Goal: Task Accomplishment & Management: Use online tool/utility

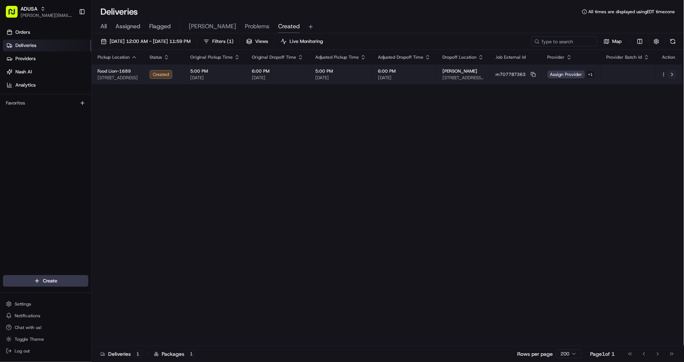
click at [672, 74] on button at bounding box center [672, 74] width 9 height 9
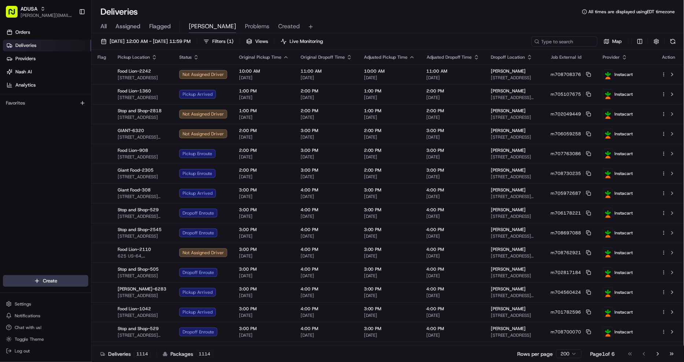
click at [102, 26] on span "All" at bounding box center [103, 26] width 6 height 9
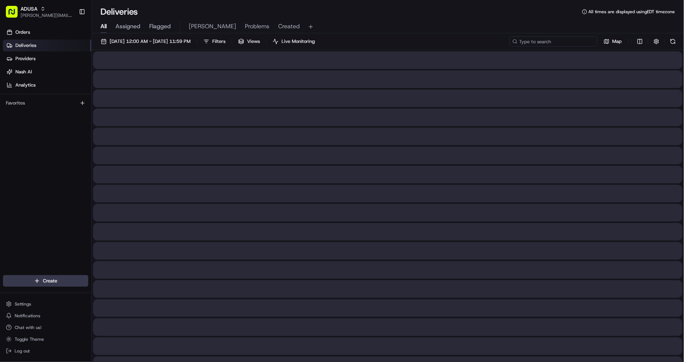
click at [570, 40] on input at bounding box center [553, 41] width 88 height 10
click at [171, 43] on span "[DATE] 12:00 AM - [DATE] 11:59 PM" at bounding box center [150, 41] width 81 height 7
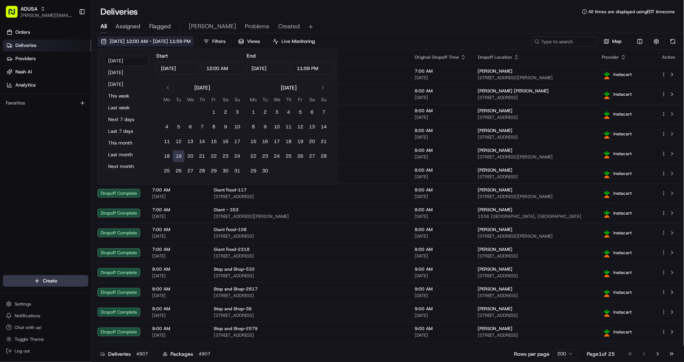
type input "[DATE]"
type input "12:00 AM"
type input "[DATE]"
type input "11:59 PM"
click at [214, 140] on button "15" at bounding box center [214, 142] width 12 height 12
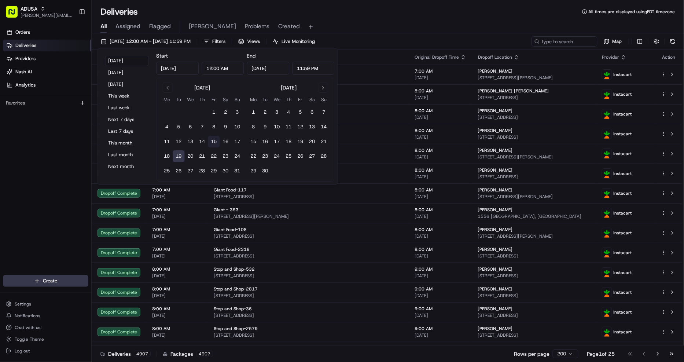
type input "Aug 15, 2025"
click at [214, 140] on button "15" at bounding box center [214, 142] width 12 height 12
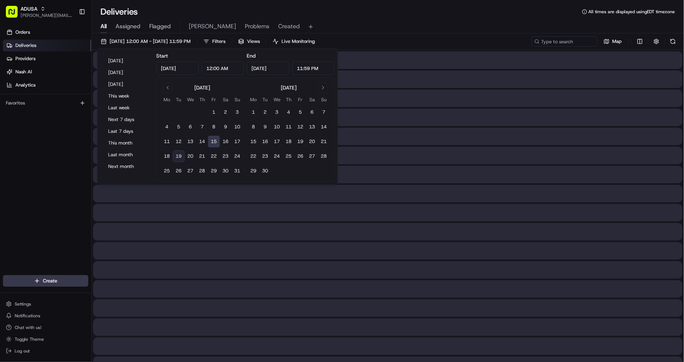
click at [214, 140] on button "15" at bounding box center [214, 142] width 12 height 12
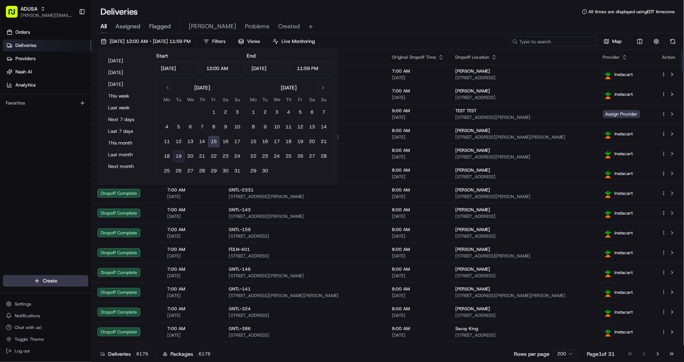
click at [559, 43] on input at bounding box center [553, 41] width 88 height 10
paste input "m705279613"
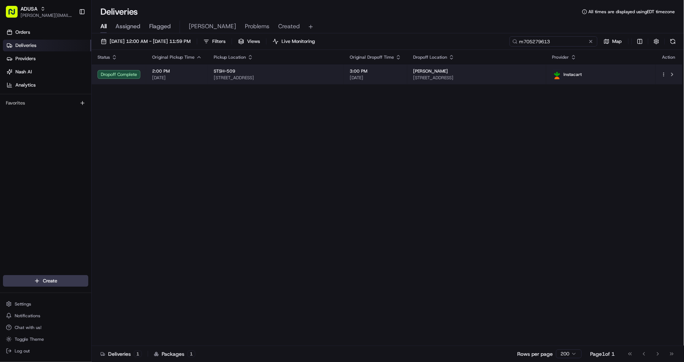
type input "m705279613"
click at [497, 78] on span "75-21 67th Dr, Queens, NY 11379, US" at bounding box center [476, 78] width 127 height 6
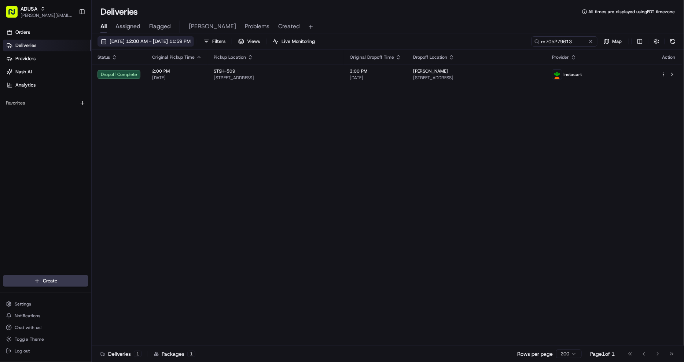
click at [152, 37] on button "08/15/2025 12:00 AM - 08/15/2025 11:59 PM" at bounding box center [145, 41] width 96 height 10
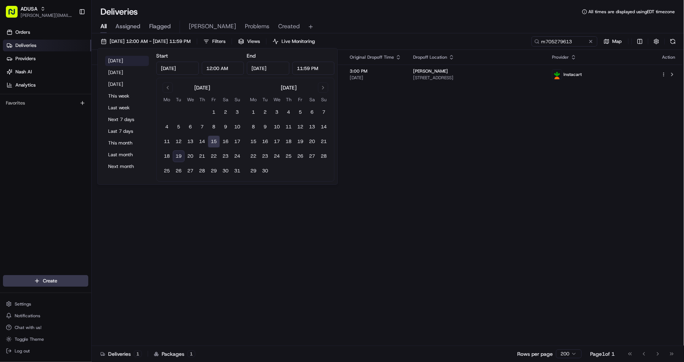
click at [115, 60] on button "[DATE]" at bounding box center [127, 61] width 44 height 10
type input "[DATE]"
click at [449, 18] on div "All Assigned Flagged Christine Problems Created" at bounding box center [388, 26] width 592 height 16
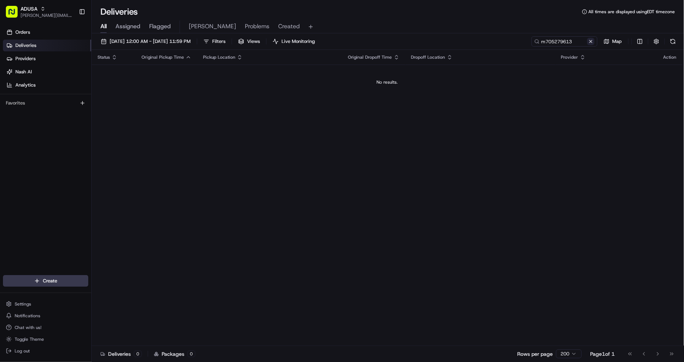
click at [589, 43] on button at bounding box center [590, 41] width 7 height 7
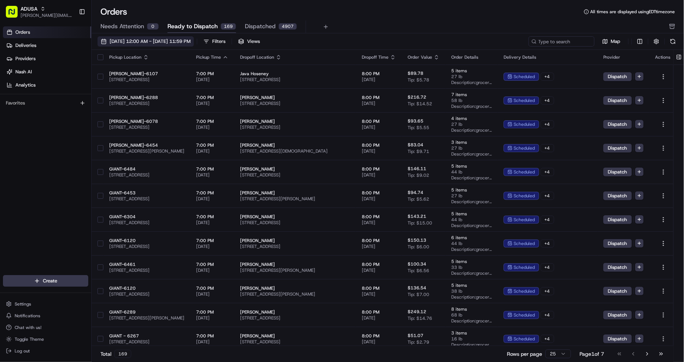
click at [155, 41] on span "[DATE] 12:00 AM - [DATE] 11:59 PM" at bounding box center [150, 41] width 81 height 7
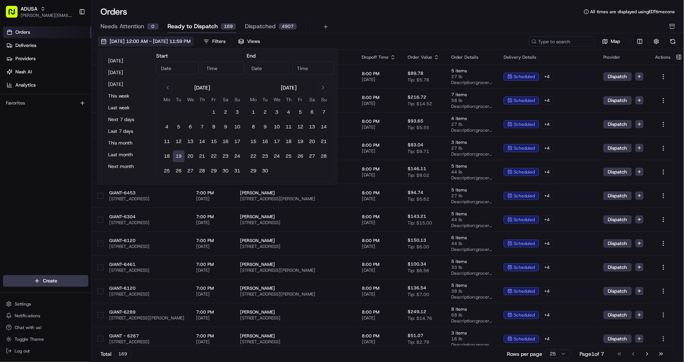
type input "[DATE]"
type input "12:00 AM"
type input "[DATE]"
type input "11:59 PM"
click at [211, 157] on button "22" at bounding box center [214, 156] width 12 height 12
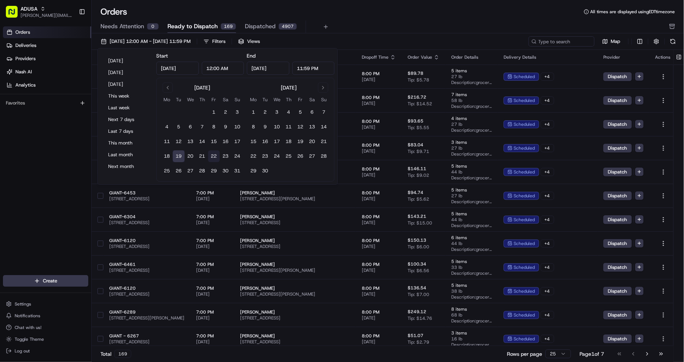
type input "[DATE]"
click at [211, 157] on button "22" at bounding box center [214, 156] width 12 height 12
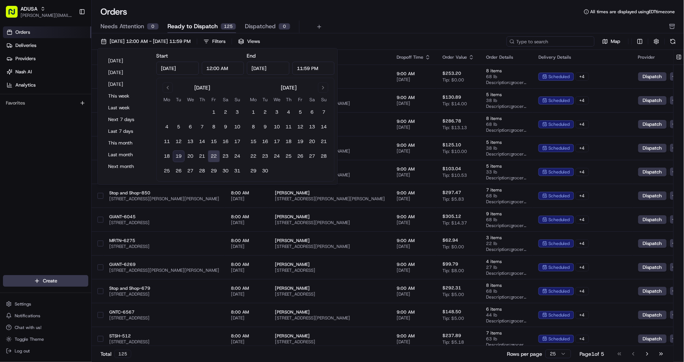
click at [560, 45] on input at bounding box center [550, 41] width 88 height 10
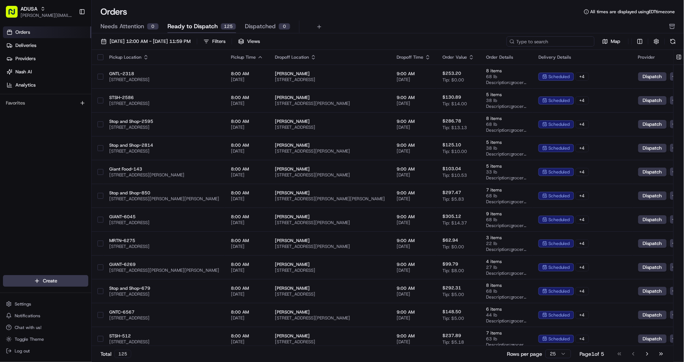
paste input "m707436072"
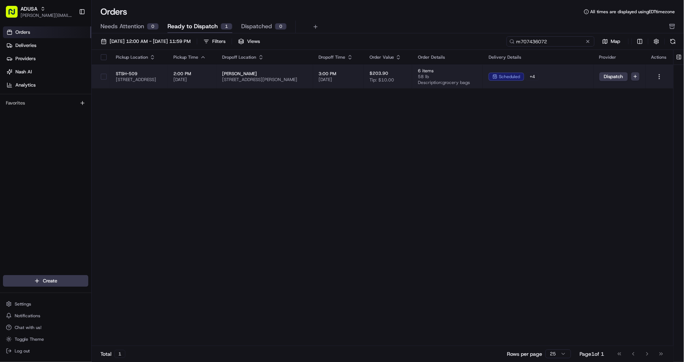
type input "m707436072"
click at [301, 81] on span "[STREET_ADDRESS][PERSON_NAME]" at bounding box center [264, 80] width 85 height 6
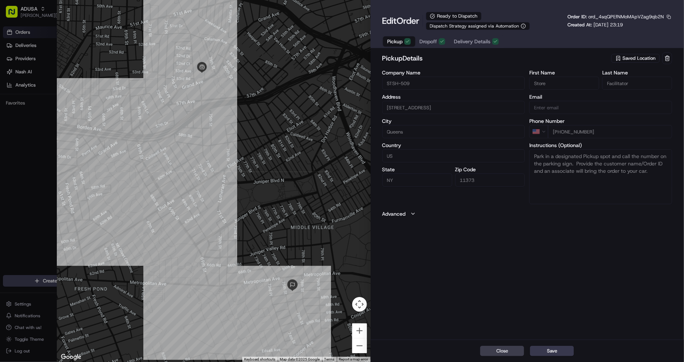
click at [431, 42] on span "Dropoff" at bounding box center [429, 41] width 18 height 7
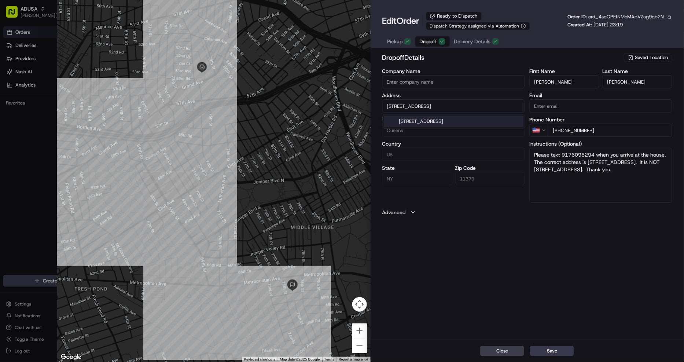
click at [393, 107] on input "[STREET_ADDRESS]" at bounding box center [453, 105] width 143 height 13
click at [499, 276] on div "dropoff Details Saved Location Company Name Address [STREET_ADDRESS][US_STATE] …" at bounding box center [526, 195] width 313 height 288
click at [563, 350] on button "Save" at bounding box center [552, 351] width 44 height 10
type input "+1"
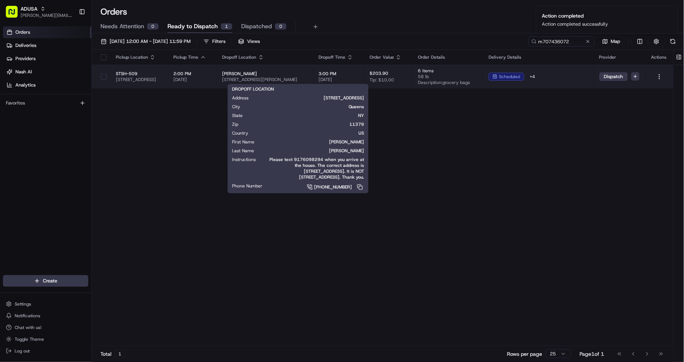
click at [292, 74] on span "[PERSON_NAME]" at bounding box center [264, 74] width 85 height 6
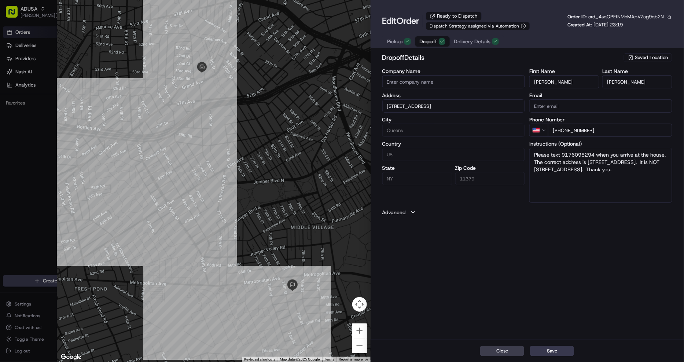
click at [395, 104] on input "[STREET_ADDRESS]" at bounding box center [453, 105] width 143 height 13
click at [445, 119] on div "[STREET_ADDRESS]" at bounding box center [453, 121] width 139 height 11
type input "[STREET_ADDRESS][PERSON_NAME]"
type input "[GEOGRAPHIC_DATA]"
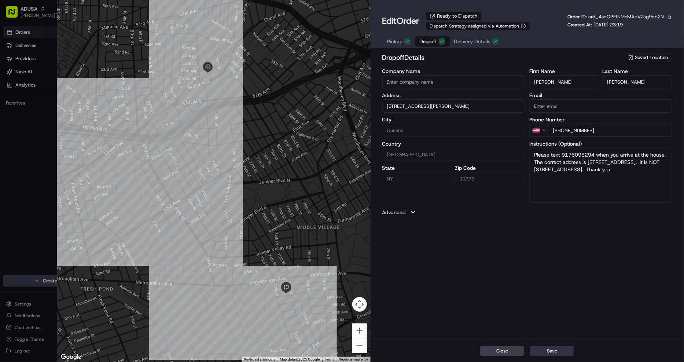
click at [564, 350] on button "Save" at bounding box center [552, 351] width 44 height 10
type input "+1"
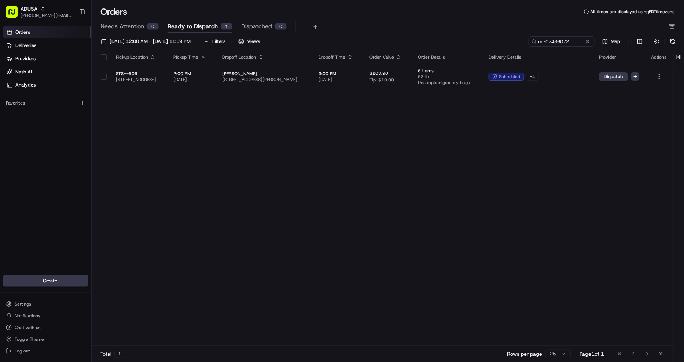
click at [474, 250] on div "Pickup Location Pickup Time Dropoff Location Dropoff Time Order Value Order Det…" at bounding box center [383, 198] width 582 height 296
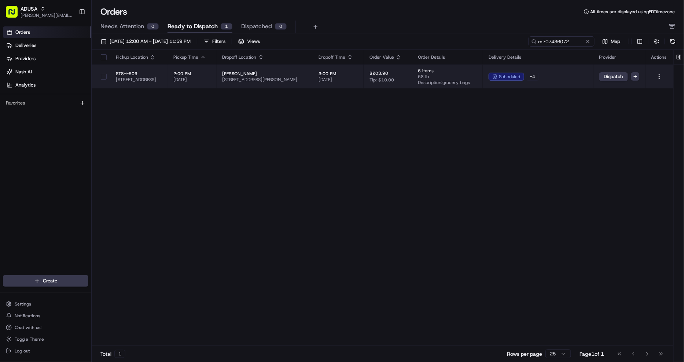
click at [307, 77] on span "[STREET_ADDRESS][PERSON_NAME]" at bounding box center [264, 80] width 85 height 6
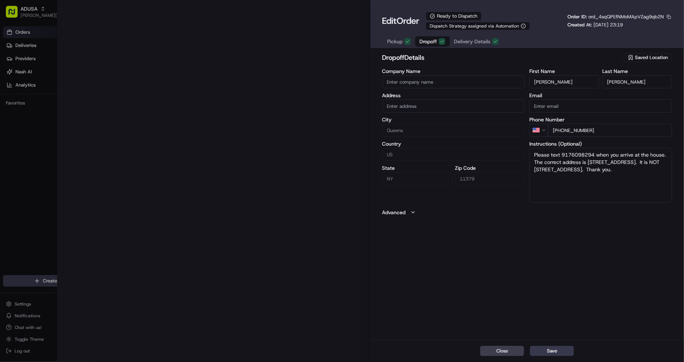
type input "[STREET_ADDRESS][PERSON_NAME]"
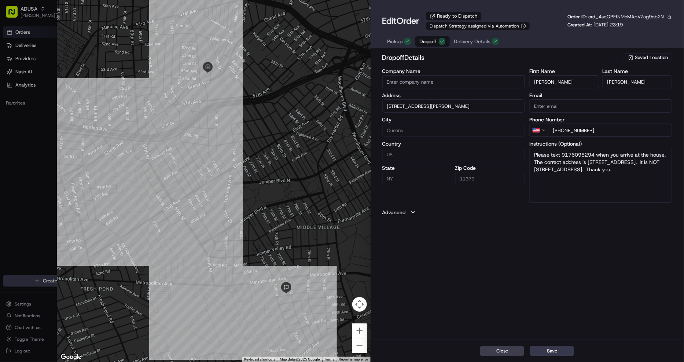
click at [397, 46] on button "Pickup" at bounding box center [399, 41] width 32 height 10
click at [432, 39] on span "Dropoff" at bounding box center [429, 41] width 18 height 7
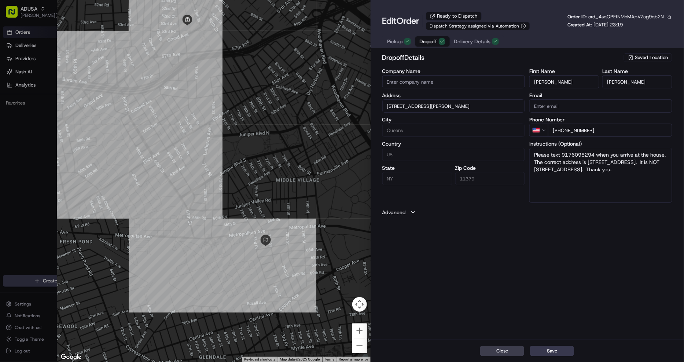
drag, startPoint x: 248, startPoint y: 276, endPoint x: 213, endPoint y: 123, distance: 157.0
click at [213, 123] on div at bounding box center [213, 181] width 313 height 362
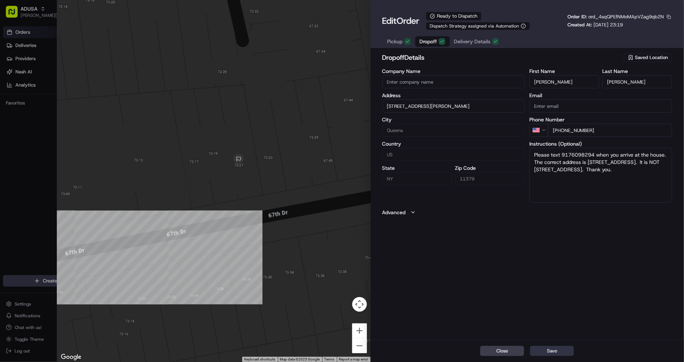
click at [558, 350] on button "Save" at bounding box center [552, 351] width 44 height 10
type input "+1"
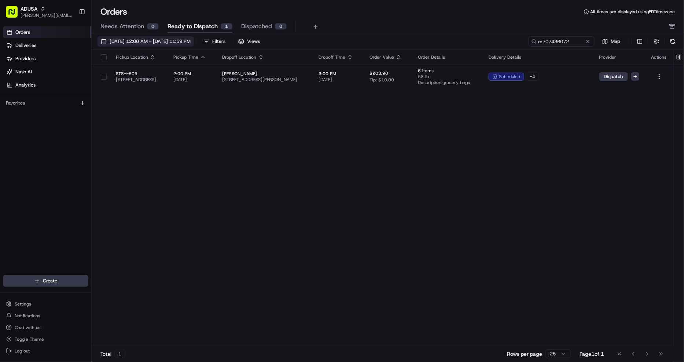
click at [194, 37] on button "[DATE] 12:00 AM - [DATE] 11:59 PM" at bounding box center [145, 41] width 96 height 10
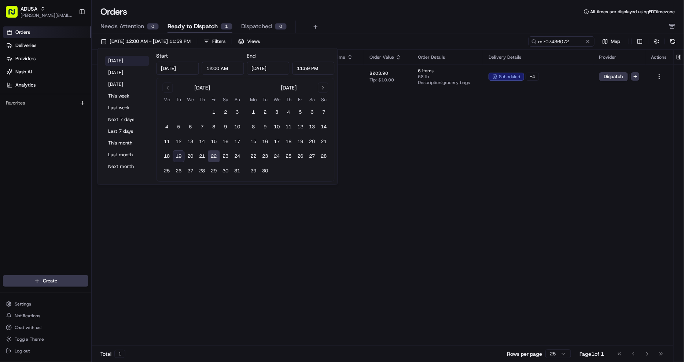
click at [127, 58] on button "[DATE]" at bounding box center [127, 61] width 44 height 10
type input "[DATE]"
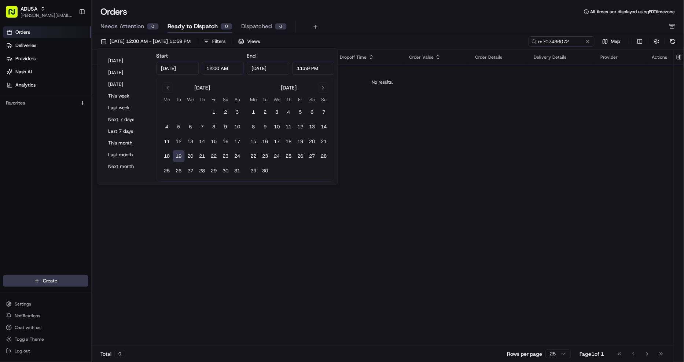
click at [405, 12] on div "Orders All times are displayed using EDT timezone" at bounding box center [388, 12] width 592 height 12
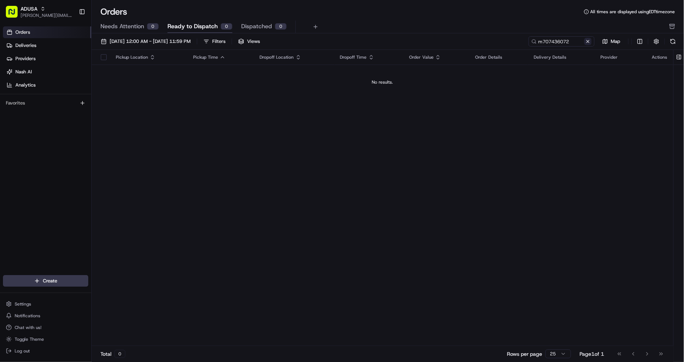
click at [589, 42] on button at bounding box center [587, 41] width 7 height 7
